Goal: Task Accomplishment & Management: Manage account settings

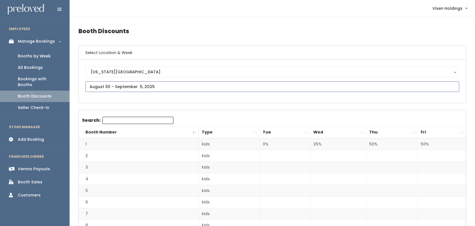
click at [137, 83] on input "text" at bounding box center [272, 86] width 374 height 11
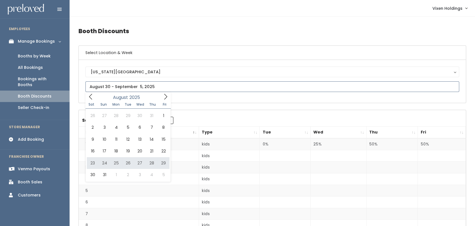
type input "August 23 to August 29"
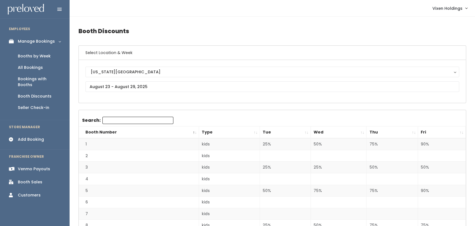
click at [110, 162] on td "3" at bounding box center [139, 167] width 120 height 12
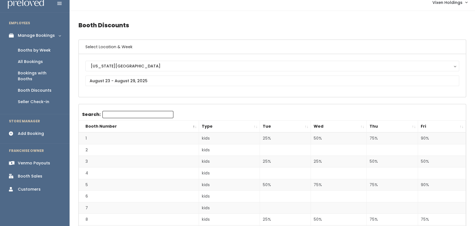
scroll to position [8, 0]
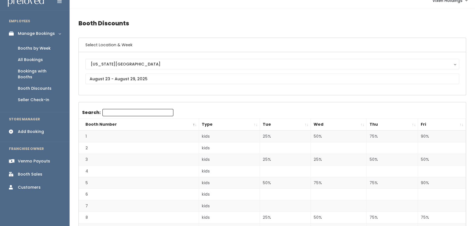
click at [44, 48] on div "Booths by Week" at bounding box center [34, 48] width 33 height 6
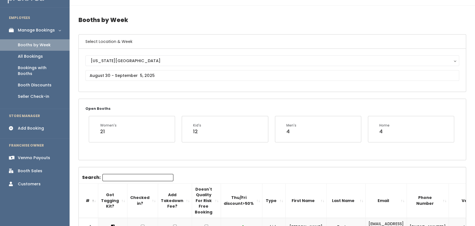
scroll to position [11, 0]
click at [89, 73] on input "text" at bounding box center [272, 76] width 374 height 11
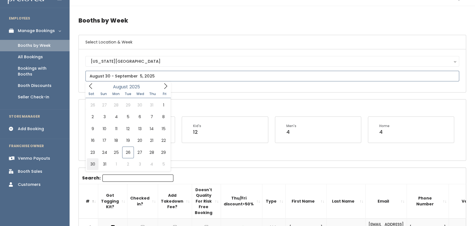
type input "August 30 to September 5"
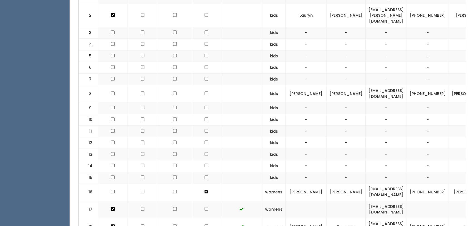
click at [87, 8] on td "2" at bounding box center [88, 15] width 19 height 23
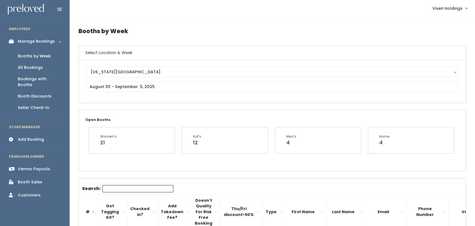
click at [28, 93] on div "Booth Discounts" at bounding box center [35, 96] width 34 height 6
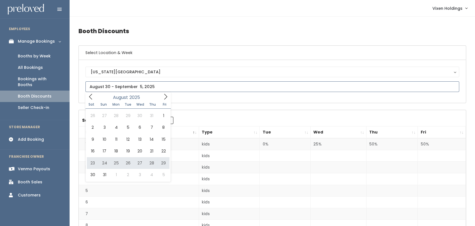
type input "August 23 to August 29"
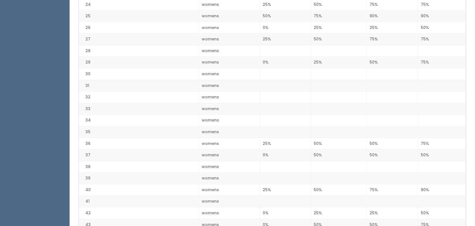
scroll to position [404, 0]
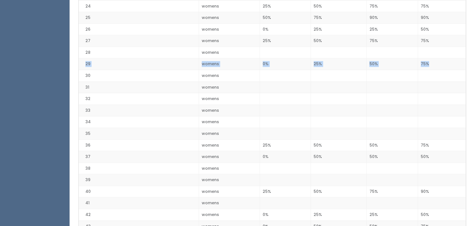
drag, startPoint x: 83, startPoint y: 61, endPoint x: 459, endPoint y: 63, distance: 375.8
click at [459, 63] on tr "29 womens 0% 25% 50% 75%" at bounding box center [272, 64] width 387 height 12
click at [269, 108] on td at bounding box center [285, 110] width 51 height 12
drag, startPoint x: 269, startPoint y: 107, endPoint x: 273, endPoint y: 105, distance: 4.7
click at [273, 105] on td at bounding box center [285, 110] width 51 height 12
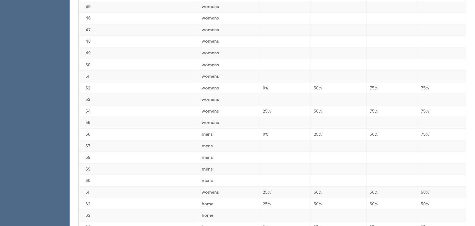
scroll to position [692, 0]
